Goal: Task Accomplishment & Management: Use online tool/utility

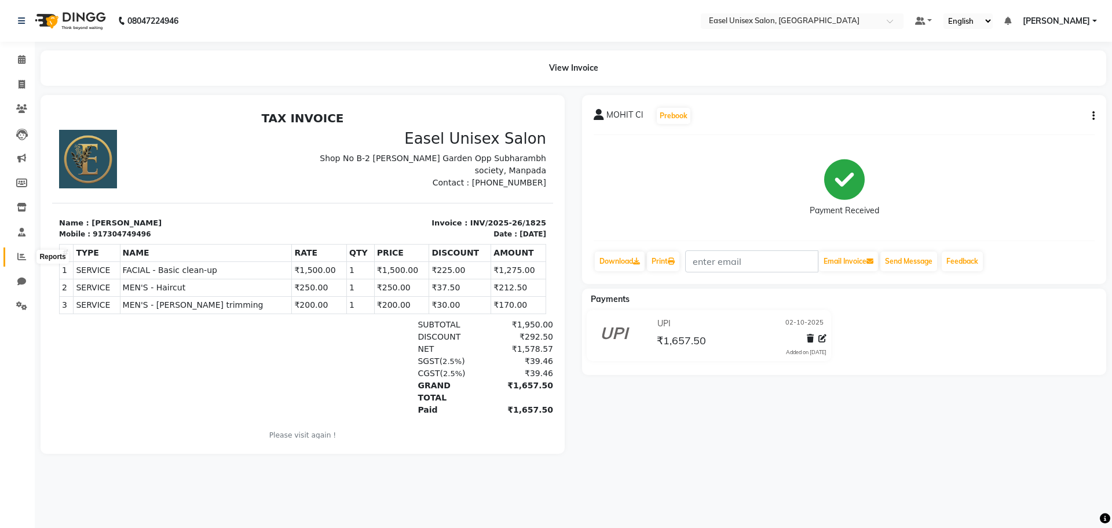
click at [25, 254] on icon at bounding box center [21, 256] width 9 height 9
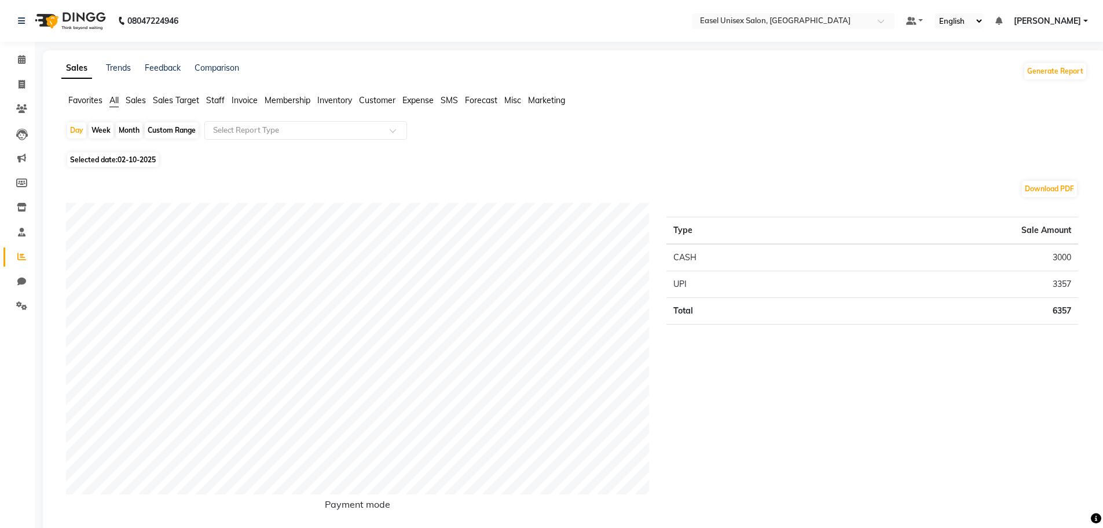
click at [129, 129] on div "Month" at bounding box center [129, 130] width 27 height 16
select select "10"
select select "2025"
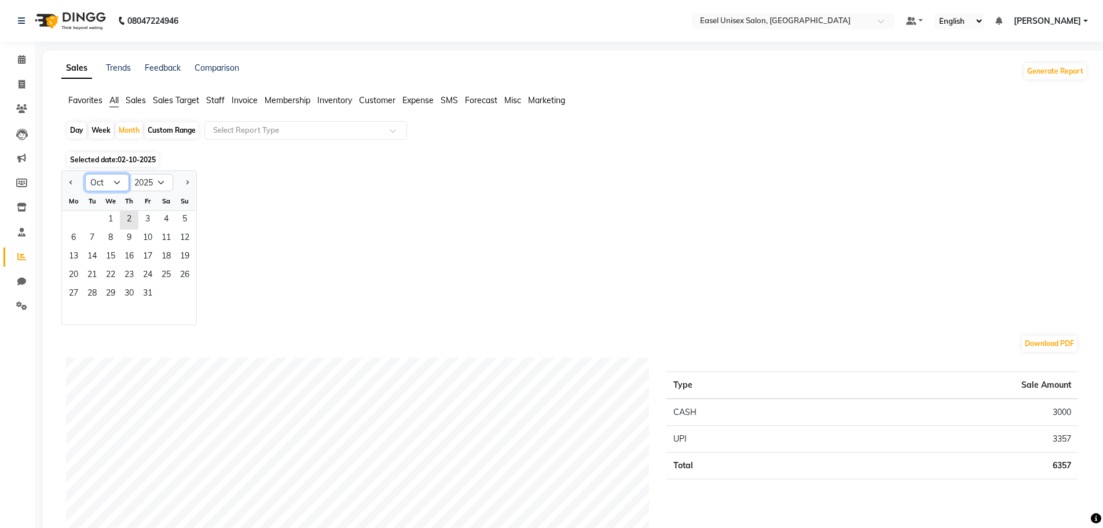
click at [118, 182] on select "Jan Feb Mar Apr May Jun [DATE] Aug Sep Oct Nov Dec" at bounding box center [107, 182] width 44 height 17
select select "9"
click at [85, 174] on select "Jan Feb Mar Apr May Jun [DATE] Aug Sep Oct Nov Dec" at bounding box center [107, 182] width 44 height 17
click at [75, 224] on span "1" at bounding box center [73, 220] width 19 height 19
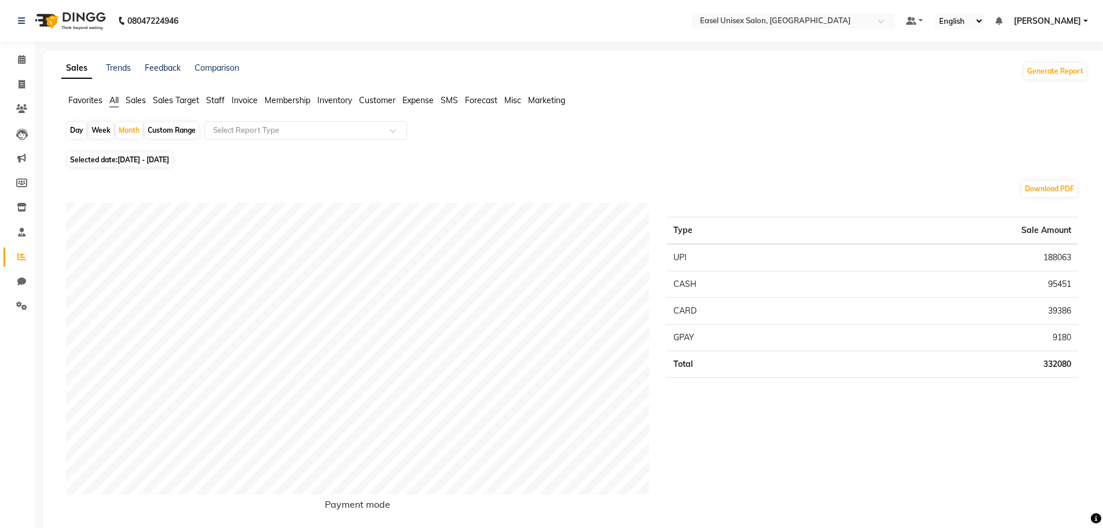
click at [208, 100] on span "Staff" at bounding box center [215, 100] width 19 height 10
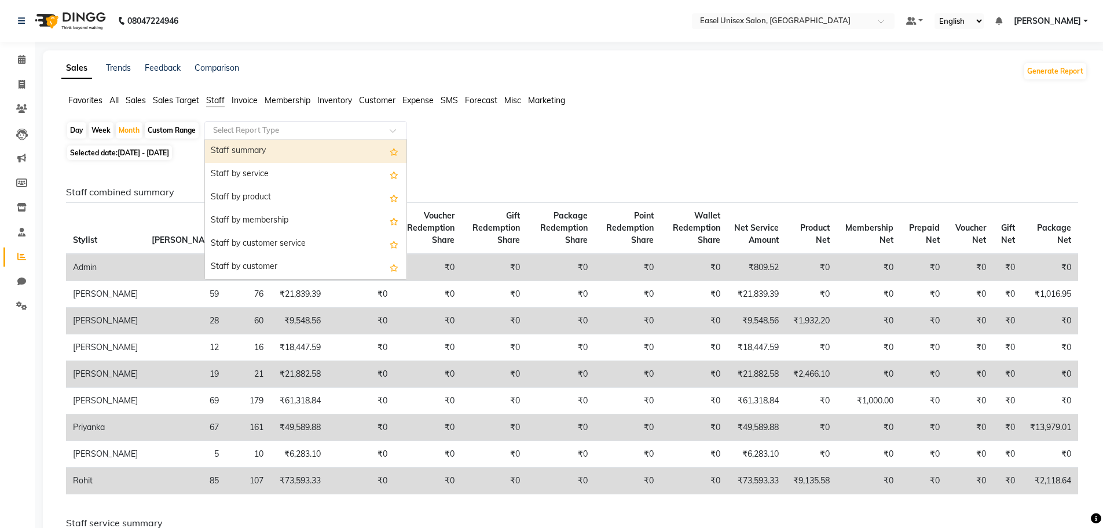
click at [394, 131] on span at bounding box center [397, 134] width 14 height 12
click at [368, 148] on div "Staff summary" at bounding box center [306, 151] width 202 height 23
select select "full_report"
select select "csv"
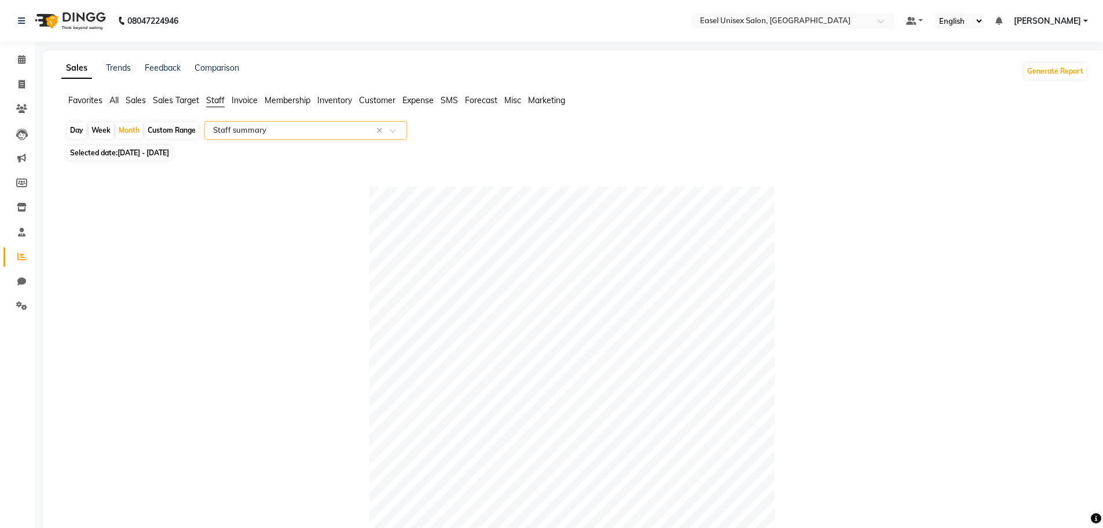
click at [108, 151] on span "Selected date: [DATE] - [DATE]" at bounding box center [119, 152] width 105 height 14
select select "9"
select select "2025"
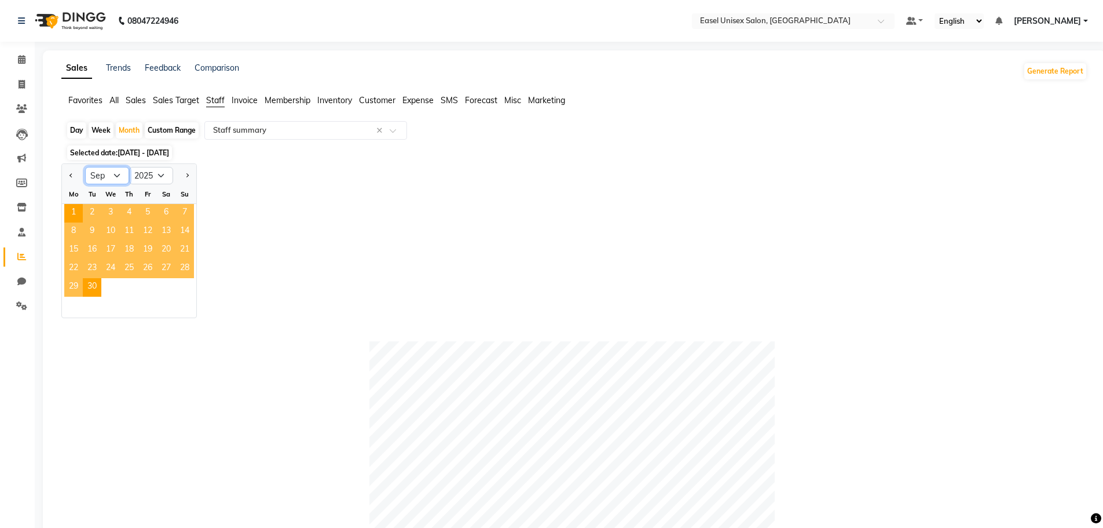
click at [118, 170] on select "Jan Feb Mar Apr May Jun [DATE] Aug Sep Oct Nov Dec" at bounding box center [107, 175] width 44 height 17
select select "10"
click at [85, 167] on select "Jan Feb Mar Apr May Jun [DATE] Aug Sep Oct Nov Dec" at bounding box center [107, 175] width 44 height 17
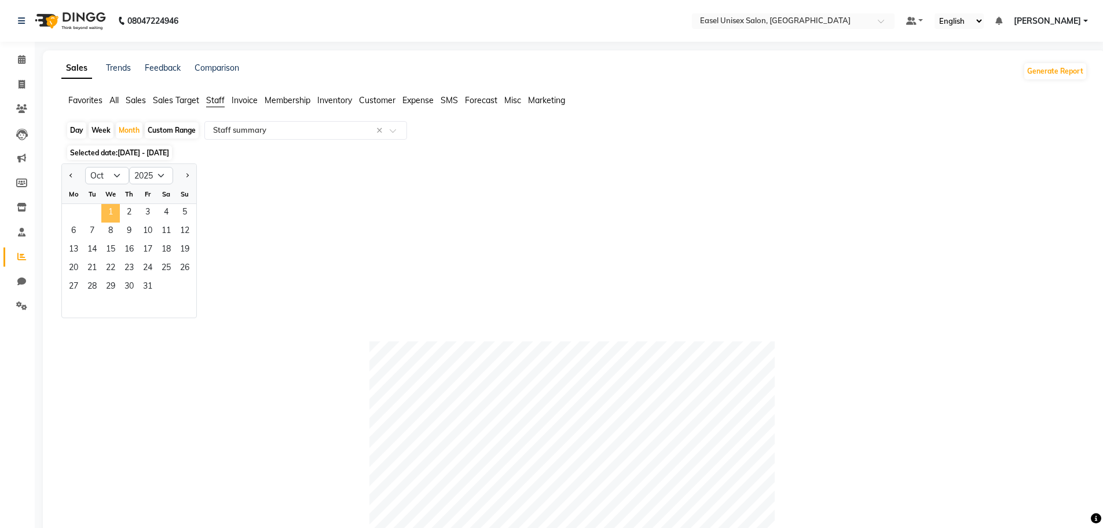
click at [114, 213] on span "1" at bounding box center [110, 213] width 19 height 19
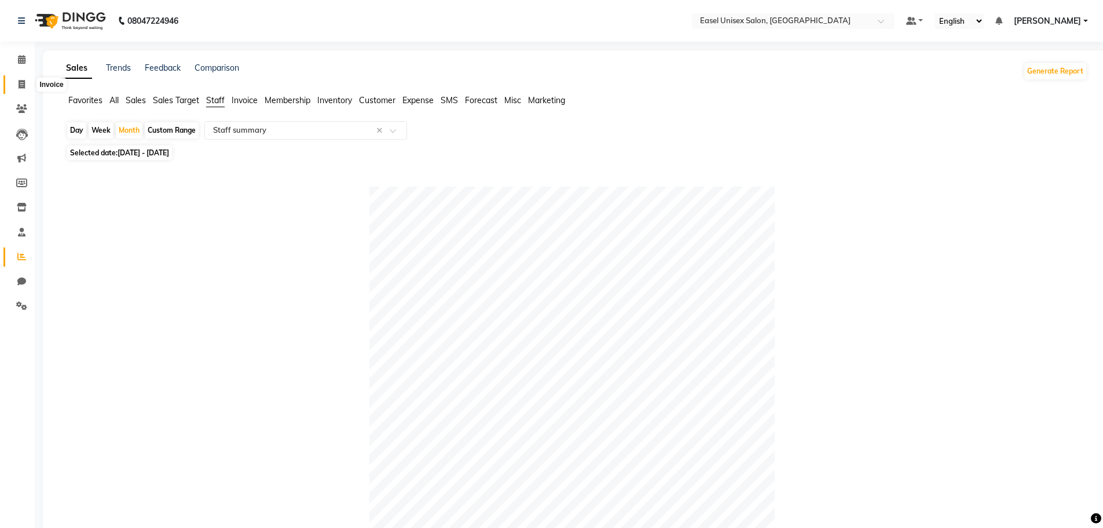
click at [25, 90] on span at bounding box center [22, 84] width 20 height 13
select select "service"
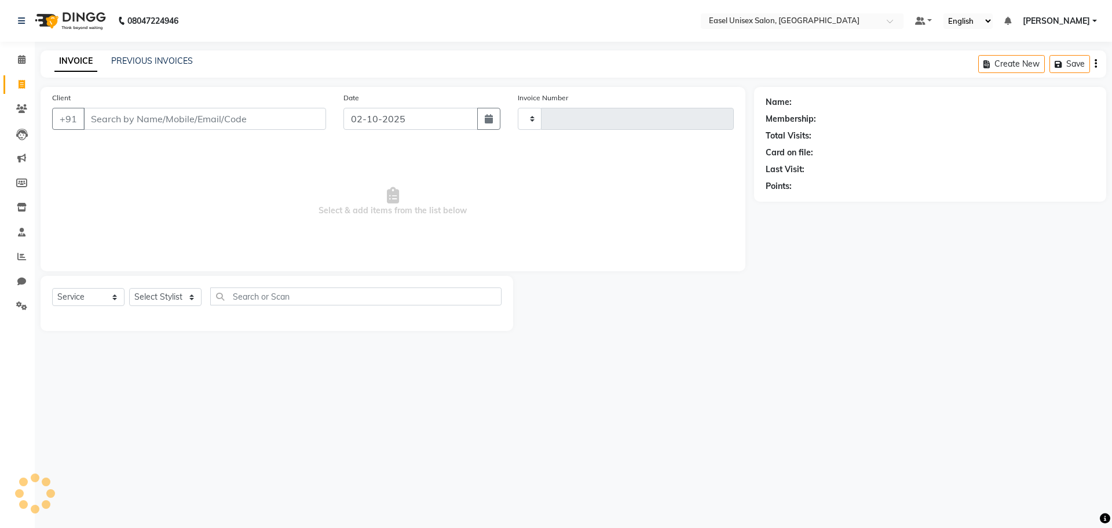
type input "1826"
select select "8639"
